Goal: Task Accomplishment & Management: Manage account settings

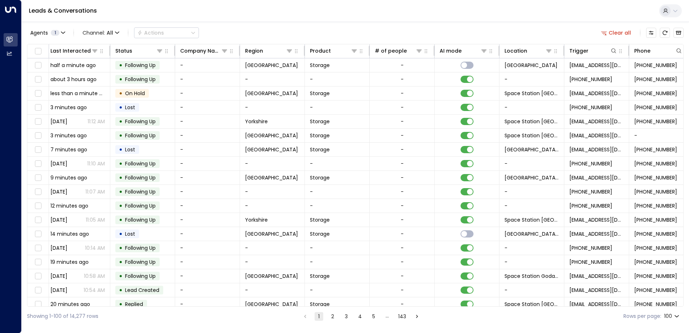
scroll to position [0, 147]
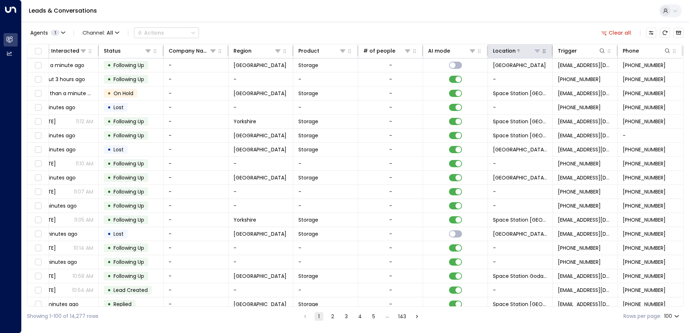
click at [536, 52] on icon at bounding box center [537, 51] width 5 height 3
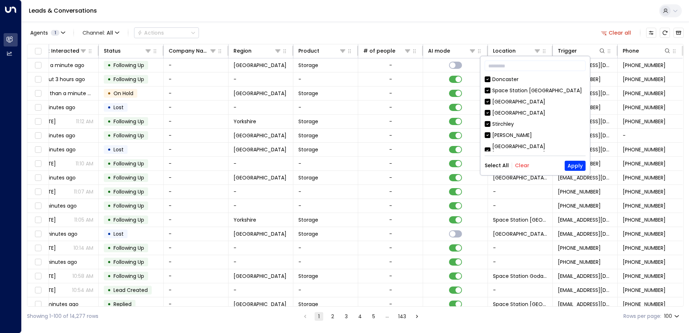
click at [520, 166] on button "Clear" at bounding box center [522, 166] width 14 height 6
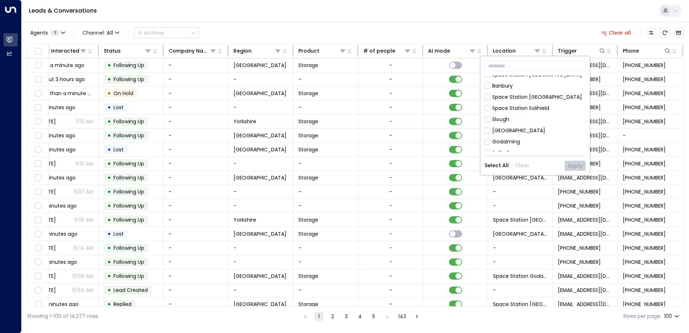
scroll to position [401, 0]
click at [579, 167] on button "Apply" at bounding box center [575, 166] width 21 height 10
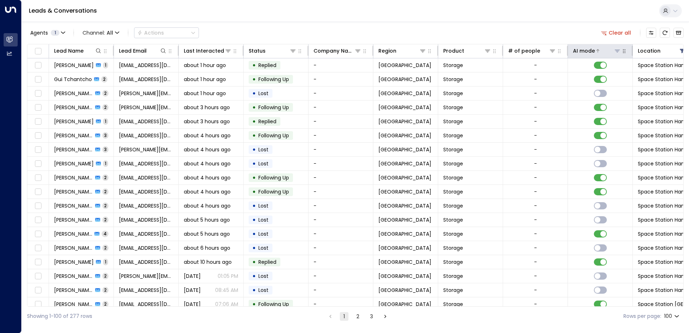
click at [597, 50] on icon at bounding box center [598, 51] width 4 height 4
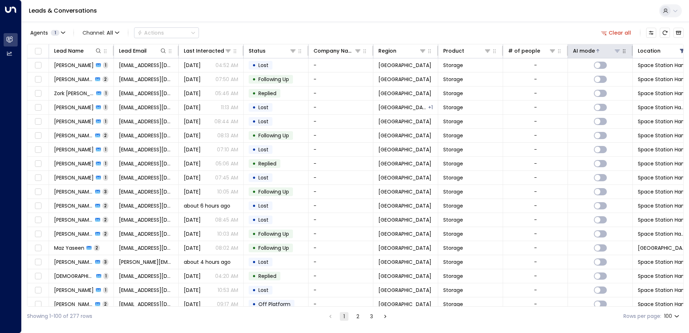
click at [598, 50] on icon at bounding box center [598, 51] width 4 height 4
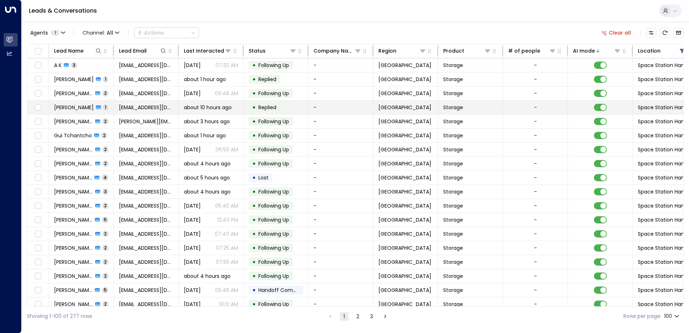
click at [111, 107] on td "Shorof Uddin 1" at bounding box center [81, 108] width 65 height 14
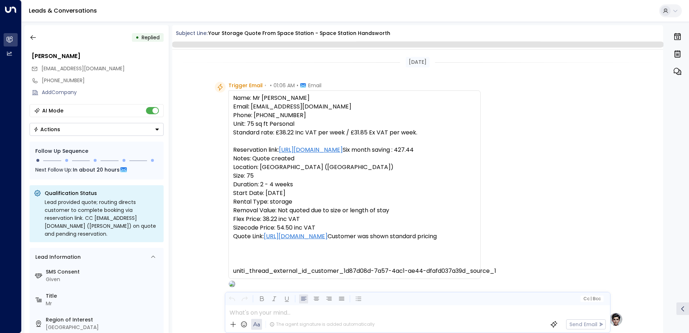
scroll to position [272, 0]
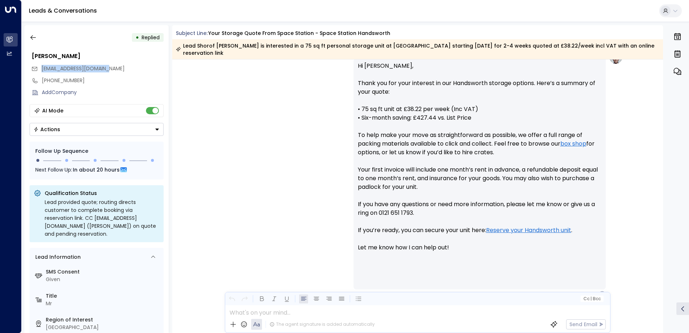
drag, startPoint x: 115, startPoint y: 67, endPoint x: 41, endPoint y: 69, distance: 73.6
click at [41, 69] on div "[EMAIL_ADDRESS][DOMAIN_NAME]" at bounding box center [97, 69] width 132 height 12
drag, startPoint x: 41, startPoint y: 69, endPoint x: 51, endPoint y: 68, distance: 10.2
copy span "[EMAIL_ADDRESS][DOMAIN_NAME]"
click at [34, 37] on icon "button" at bounding box center [33, 37] width 7 height 7
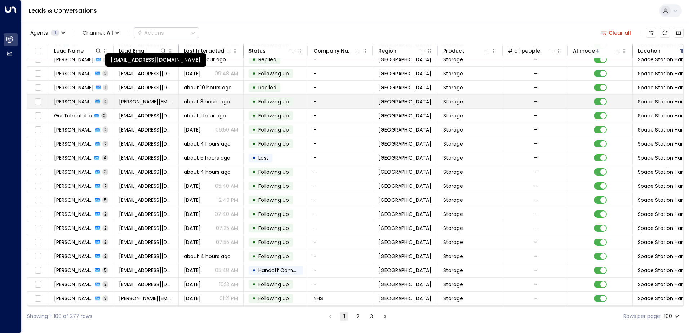
scroll to position [36, 0]
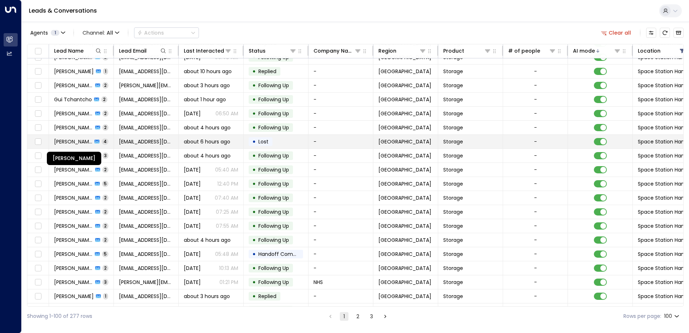
click at [85, 141] on span "[PERSON_NAME]" at bounding box center [73, 141] width 38 height 7
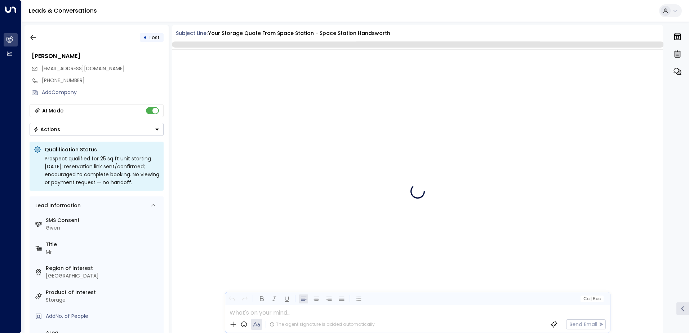
scroll to position [1422, 0]
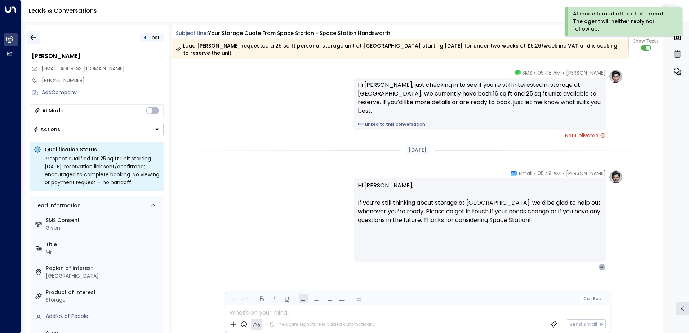
click at [35, 38] on icon "button" at bounding box center [32, 37] width 5 height 5
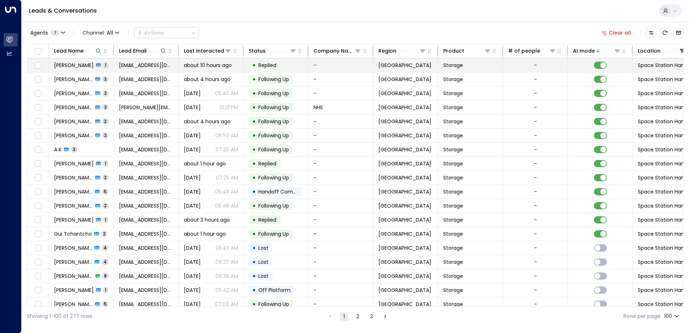
scroll to position [108, 0]
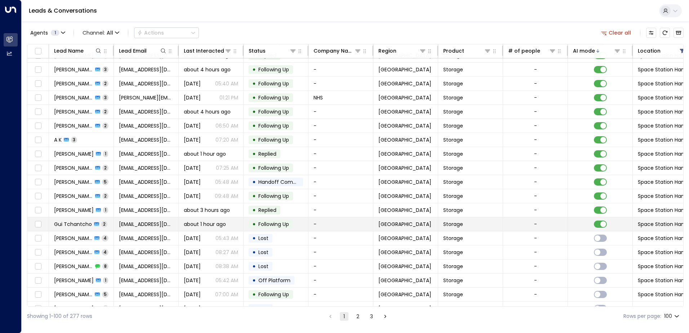
click at [78, 226] on span "Gui Tchantcho" at bounding box center [73, 224] width 38 height 7
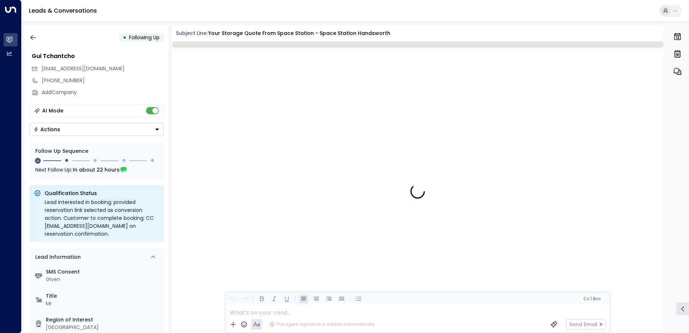
scroll to position [474, 0]
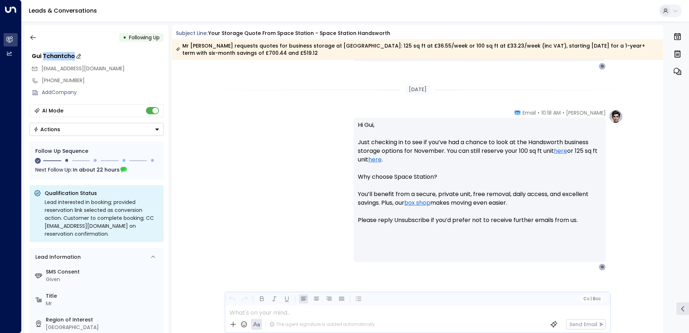
drag, startPoint x: 75, startPoint y: 55, endPoint x: 43, endPoint y: 57, distance: 31.5
click at [43, 57] on div "Gui Tchantcho" at bounding box center [98, 56] width 132 height 9
click at [101, 53] on input "**********" at bounding box center [97, 56] width 130 height 9
click at [87, 34] on div "• Following Up" at bounding box center [97, 37] width 134 height 13
click at [157, 70] on icon at bounding box center [158, 70] width 6 height 6
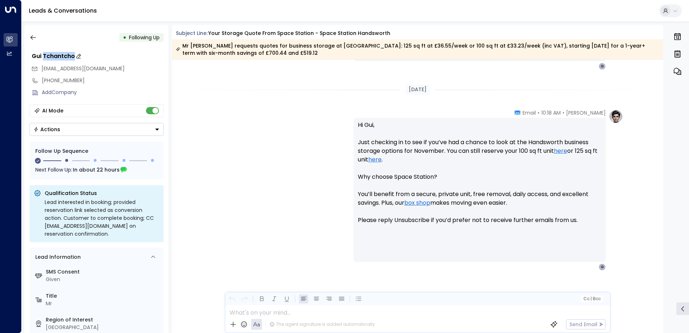
drag, startPoint x: 43, startPoint y: 55, endPoint x: 73, endPoint y: 59, distance: 30.1
click at [73, 59] on div "Gui Tchantcho" at bounding box center [98, 56] width 132 height 9
click at [133, 87] on div "Add Company" at bounding box center [97, 93] width 135 height 12
drag, startPoint x: 102, startPoint y: 67, endPoint x: 43, endPoint y: 72, distance: 59.3
click at [43, 72] on div "[EMAIL_ADDRESS][DOMAIN_NAME]" at bounding box center [97, 69] width 132 height 12
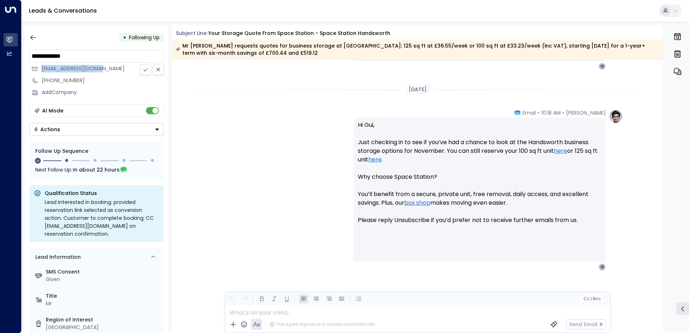
drag, startPoint x: 43, startPoint y: 72, endPoint x: 65, endPoint y: 66, distance: 22.5
copy span "[EMAIL_ADDRESS][DOMAIN_NAME]"
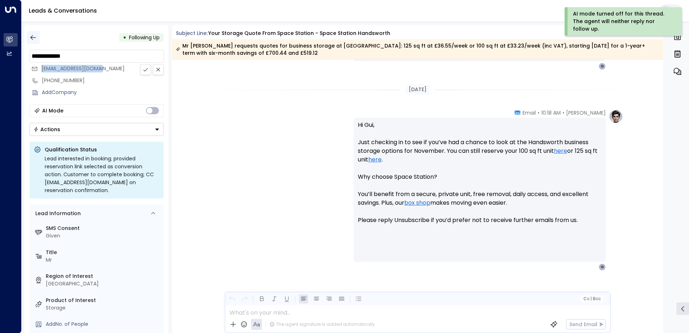
click at [34, 36] on icon "button" at bounding box center [33, 37] width 7 height 7
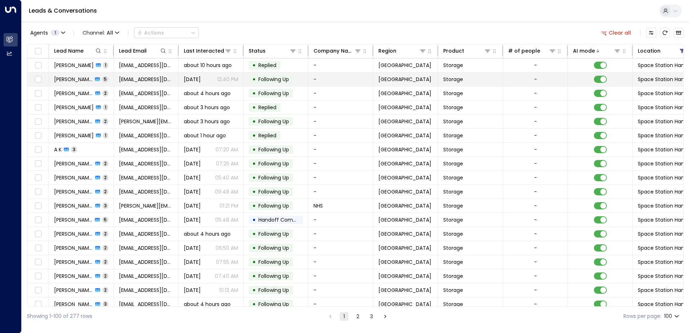
click at [107, 78] on td "Fred Smith 5" at bounding box center [81, 79] width 65 height 14
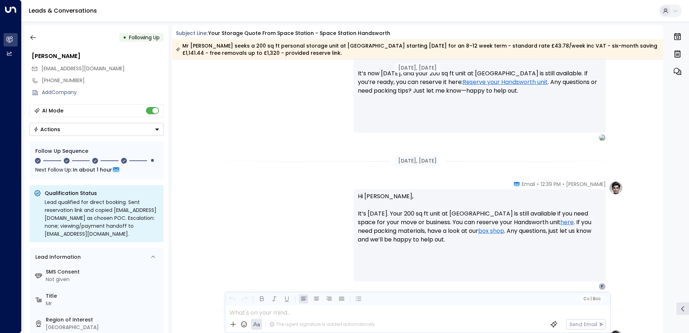
scroll to position [735, 0]
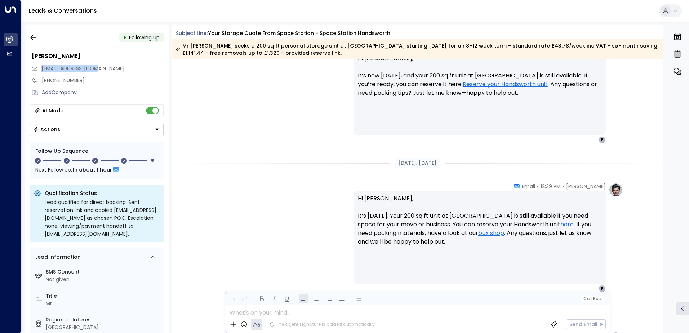
drag, startPoint x: 98, startPoint y: 68, endPoint x: 38, endPoint y: 71, distance: 59.9
click at [38, 71] on div "[EMAIL_ADDRESS][DOMAIN_NAME]" at bounding box center [97, 69] width 132 height 12
drag, startPoint x: 38, startPoint y: 71, endPoint x: 53, endPoint y: 67, distance: 15.9
copy span "[EMAIL_ADDRESS][DOMAIN_NAME]"
click at [32, 37] on icon "button" at bounding box center [33, 37] width 7 height 7
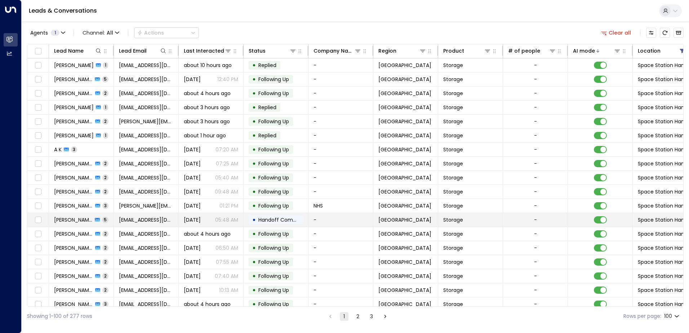
click at [104, 218] on td "Miss Brown 5" at bounding box center [81, 220] width 65 height 14
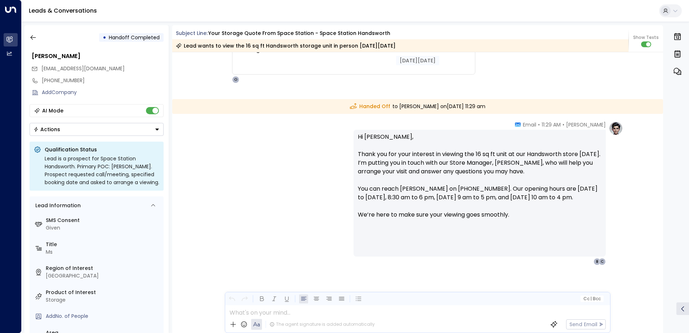
scroll to position [1123, 0]
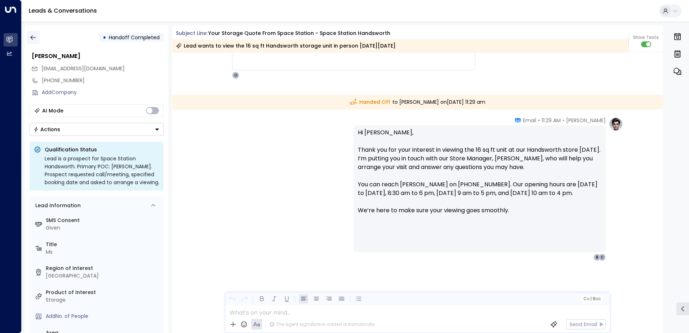
click at [34, 36] on icon "button" at bounding box center [33, 37] width 7 height 7
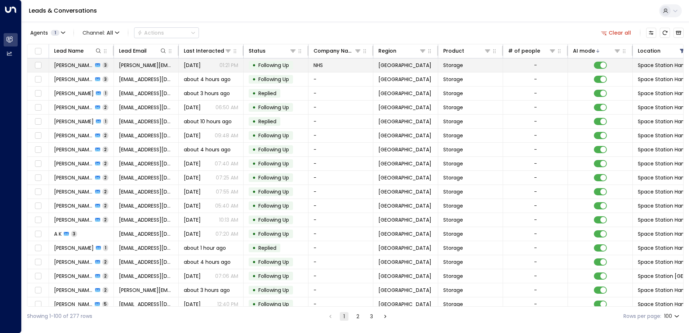
click at [107, 65] on td "Imani King 3" at bounding box center [81, 65] width 65 height 14
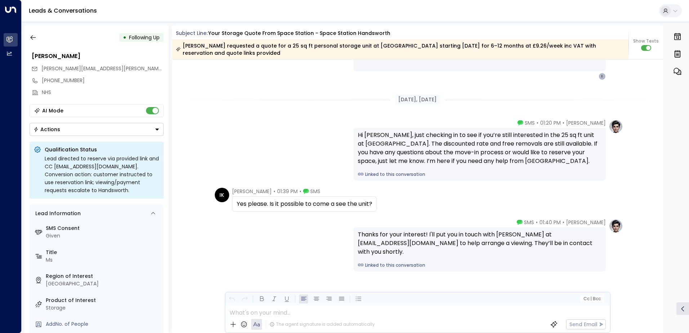
scroll to position [1305, 0]
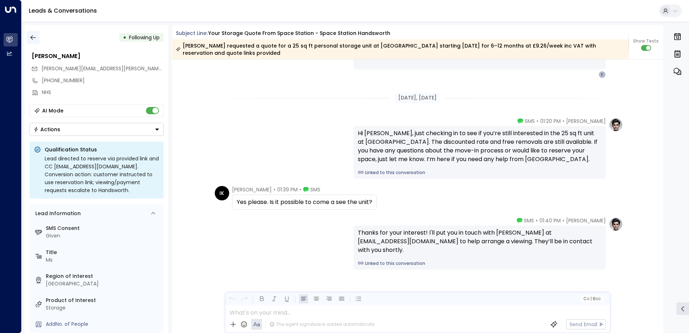
click at [33, 36] on icon "button" at bounding box center [33, 37] width 7 height 7
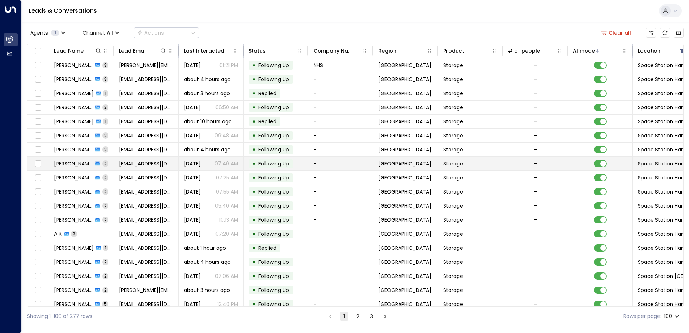
click at [102, 163] on td "Dukili Pekili 2" at bounding box center [81, 164] width 65 height 14
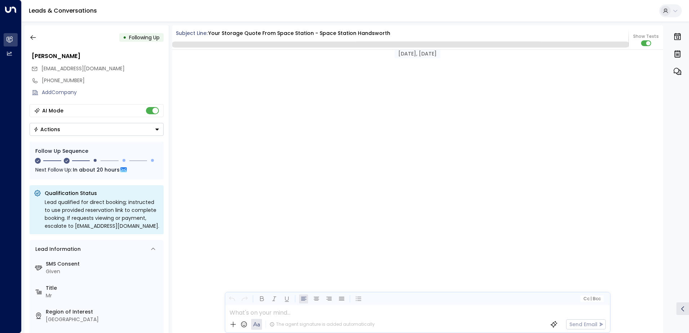
scroll to position [661, 0]
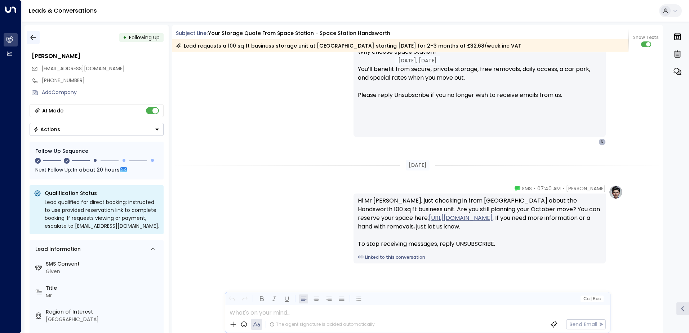
click at [33, 37] on icon "button" at bounding box center [33, 37] width 7 height 7
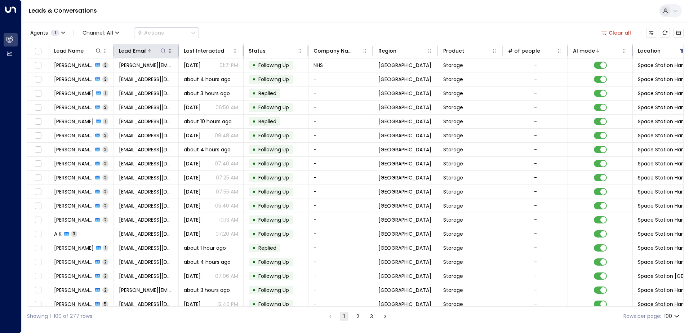
click at [164, 50] on icon at bounding box center [163, 51] width 6 height 6
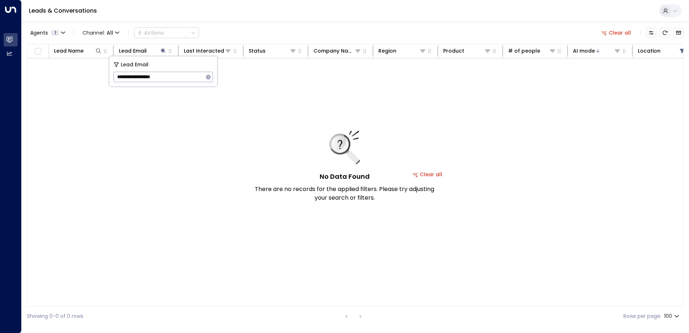
type input "**********"
click at [210, 78] on icon "button" at bounding box center [208, 77] width 5 height 5
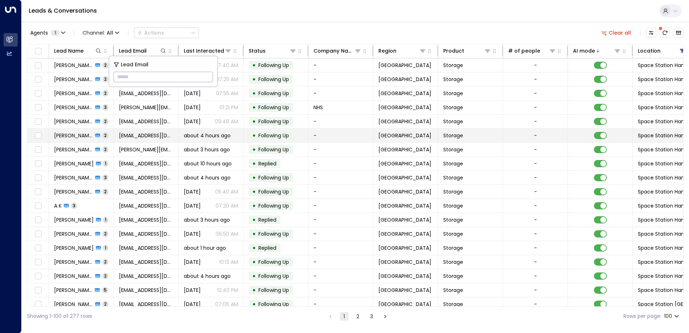
click at [108, 135] on td "Asif Hussain 2" at bounding box center [81, 136] width 65 height 14
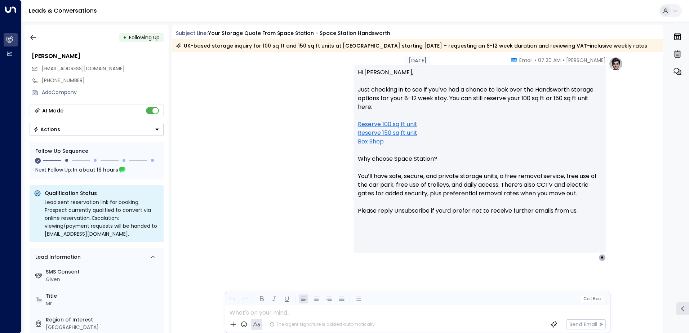
scroll to position [529, 0]
click at [32, 37] on icon "button" at bounding box center [33, 37] width 7 height 7
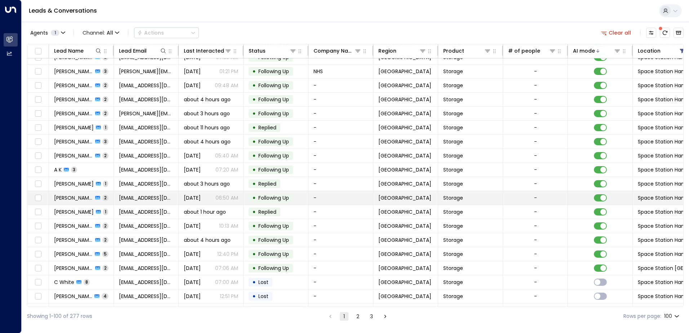
scroll to position [72, 0]
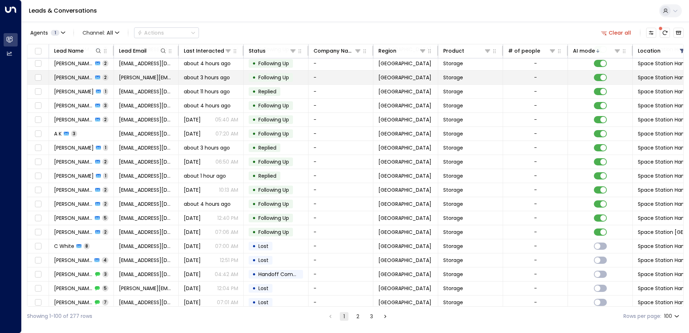
click at [106, 77] on td "Bob Singh 2" at bounding box center [81, 78] width 65 height 14
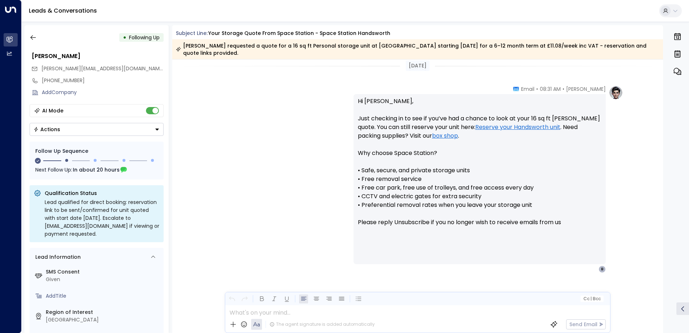
scroll to position [589, 0]
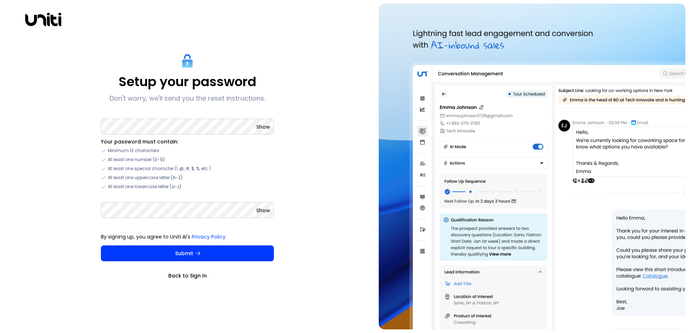
click at [286, 161] on div "Setup your password Don't worry, we'll send you the reset instructions. Show Yo…" at bounding box center [188, 167] width 368 height 326
click at [265, 126] on span "Show" at bounding box center [263, 126] width 14 height 7
click at [265, 209] on span "Show" at bounding box center [263, 210] width 14 height 7
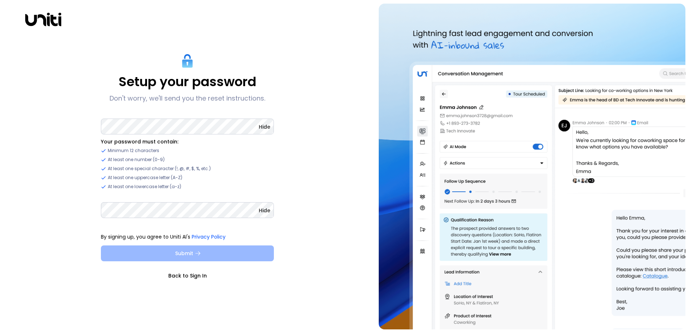
click at [194, 254] on button "Submit" at bounding box center [187, 254] width 173 height 16
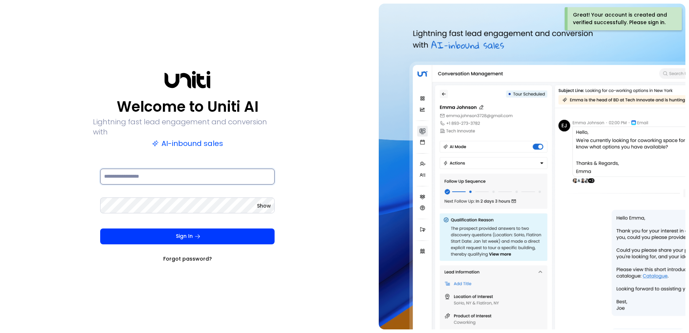
type input "**********"
drag, startPoint x: 198, startPoint y: 231, endPoint x: 427, endPoint y: 167, distance: 237.8
click at [247, 222] on form "**********" at bounding box center [187, 214] width 189 height 95
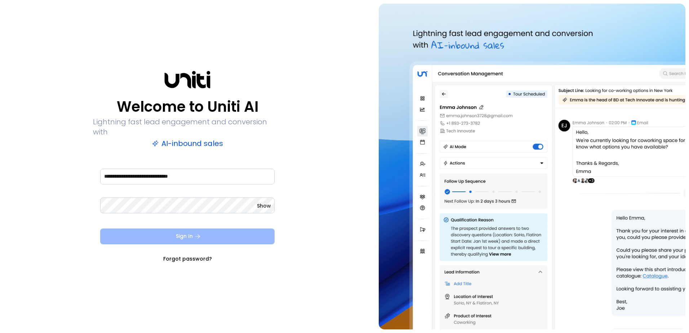
click at [192, 232] on button "Sign In" at bounding box center [187, 237] width 175 height 16
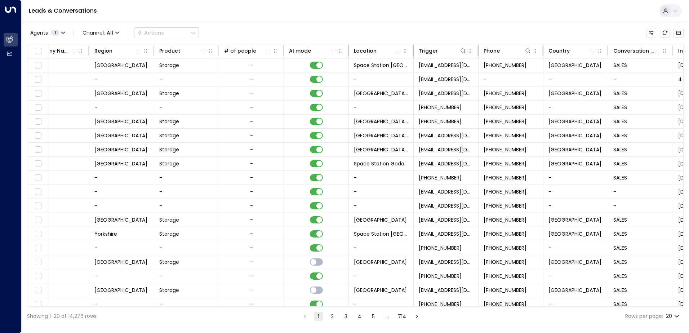
scroll to position [0, 342]
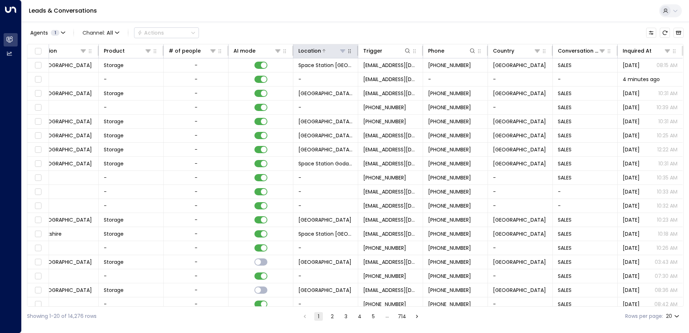
click at [328, 54] on div "Location" at bounding box center [323, 51] width 48 height 9
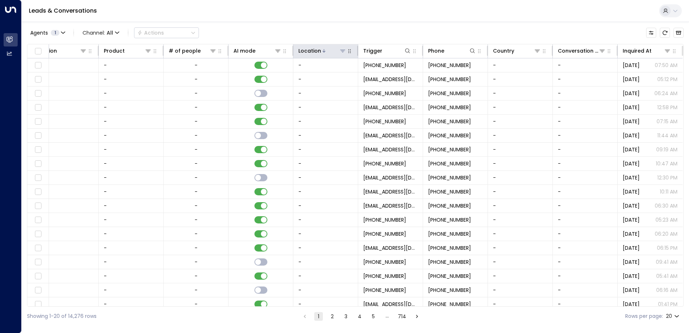
click at [340, 51] on icon at bounding box center [342, 51] width 5 height 3
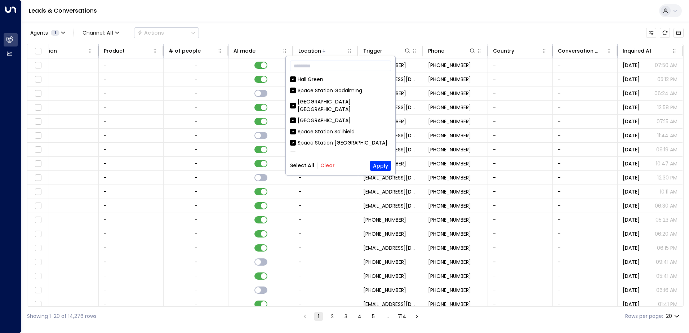
click at [328, 164] on button "Clear" at bounding box center [328, 166] width 14 height 6
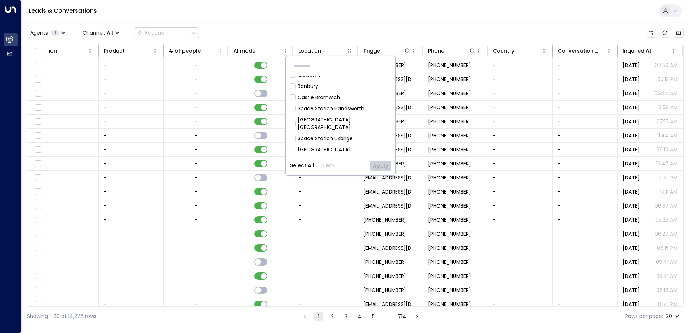
scroll to position [72, 0]
click at [384, 167] on button "Apply" at bounding box center [380, 166] width 21 height 10
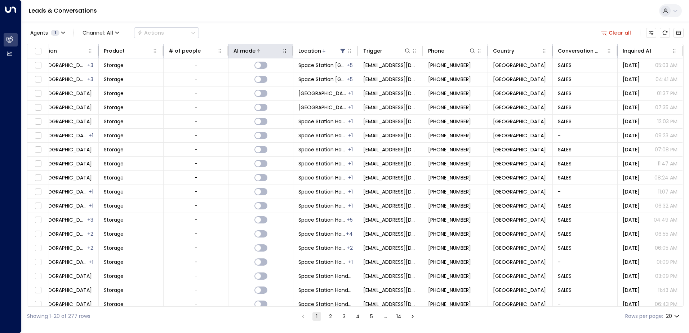
click at [257, 50] on icon at bounding box center [258, 51] width 4 height 4
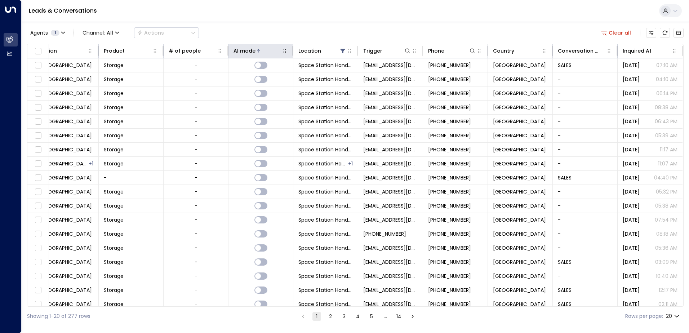
click at [257, 50] on icon at bounding box center [258, 51] width 4 height 4
